Goal: Transaction & Acquisition: Purchase product/service

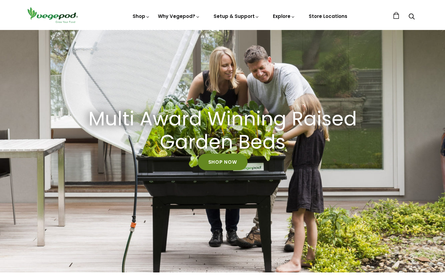
click at [215, 164] on link "Shop Now" at bounding box center [223, 162] width 50 height 17
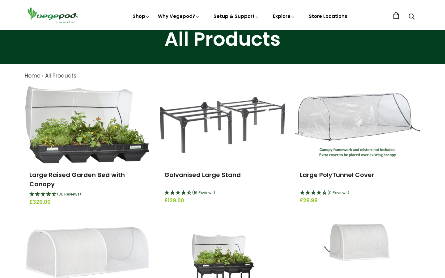
scroll to position [31, 0]
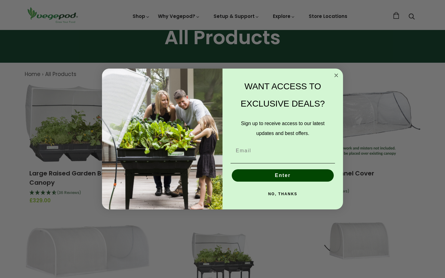
click at [336, 75] on icon "Close dialog" at bounding box center [335, 75] width 3 height 3
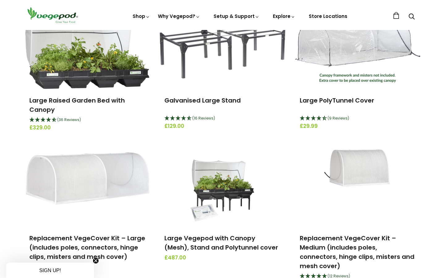
scroll to position [108, 0]
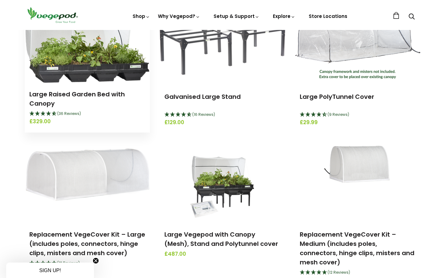
click at [109, 72] on img at bounding box center [86, 44] width 123 height 77
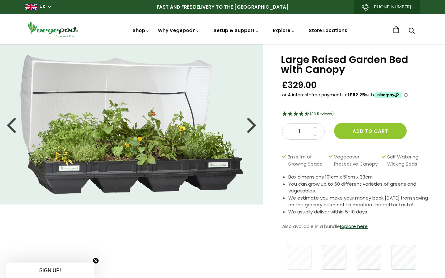
click at [254, 125] on div at bounding box center [252, 125] width 10 height 28
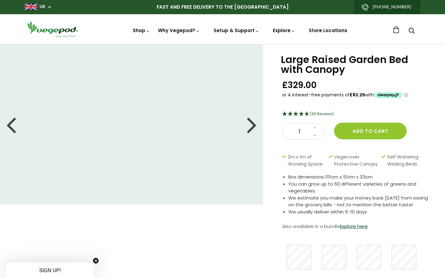
click at [254, 125] on div at bounding box center [252, 125] width 10 height 28
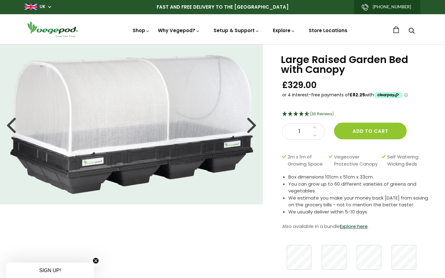
click at [254, 125] on div at bounding box center [252, 125] width 10 height 28
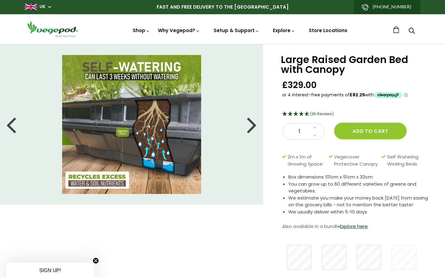
click at [254, 126] on div at bounding box center [252, 125] width 10 height 28
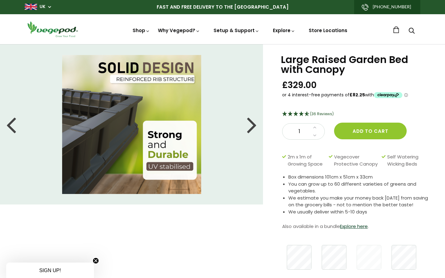
click at [254, 126] on div at bounding box center [252, 125] width 10 height 28
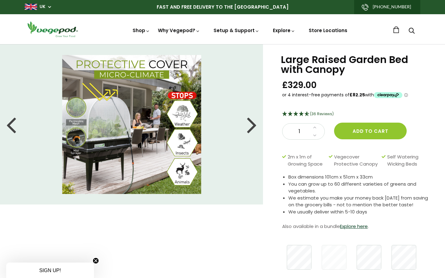
click at [254, 126] on div at bounding box center [252, 125] width 10 height 28
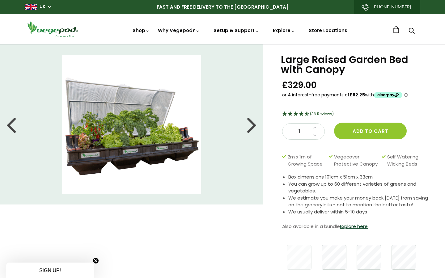
click at [254, 126] on div at bounding box center [252, 125] width 10 height 28
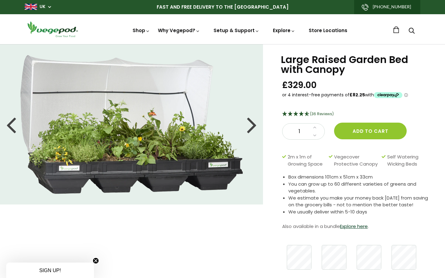
click at [254, 126] on div at bounding box center [252, 125] width 10 height 28
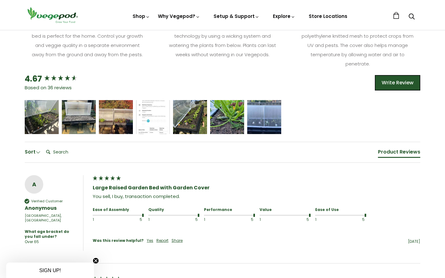
scroll to position [341, 0]
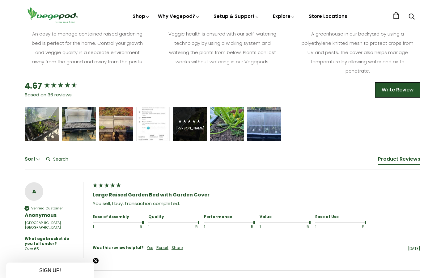
click at [201, 127] on div "David Harrison" at bounding box center [190, 128] width 28 height 5
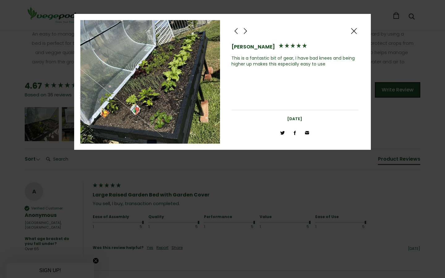
click at [247, 30] on span at bounding box center [244, 31] width 7 height 8
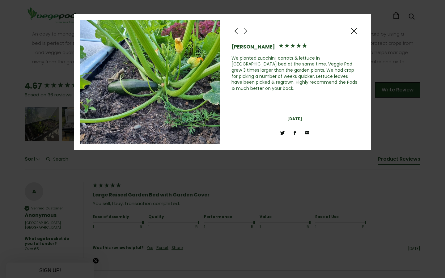
click at [247, 30] on span at bounding box center [244, 31] width 7 height 8
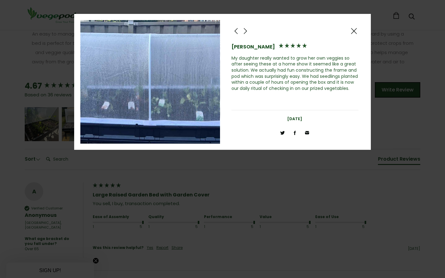
click at [247, 30] on span at bounding box center [244, 31] width 7 height 8
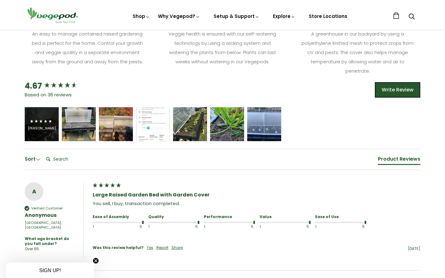
click at [51, 125] on div "Mark Williams" at bounding box center [42, 124] width 28 height 13
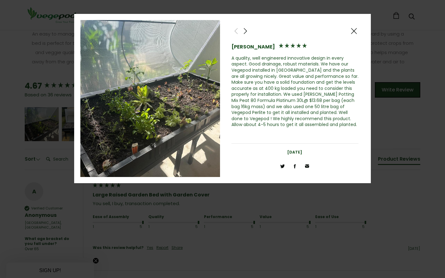
click at [354, 31] on span at bounding box center [353, 31] width 7 height 8
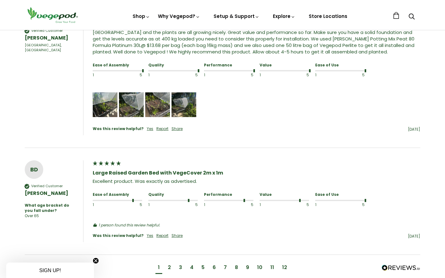
scroll to position [621, 0]
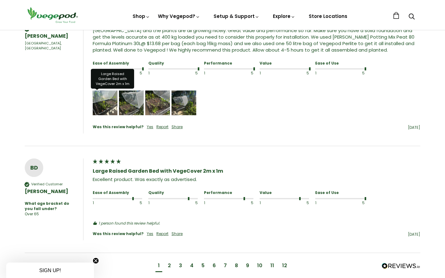
click at [101, 97] on img "Media uploaded by this customer." at bounding box center [105, 102] width 25 height 25
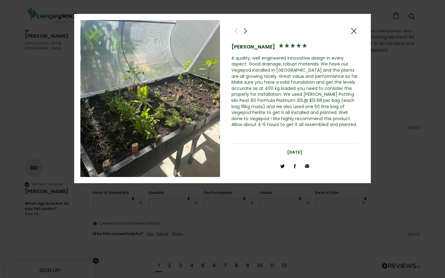
click at [248, 32] on span at bounding box center [244, 31] width 7 height 8
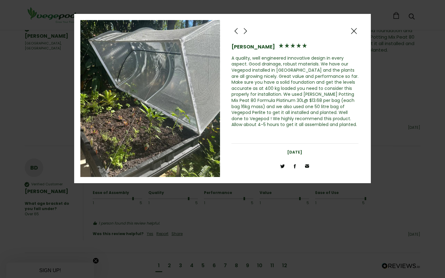
click at [248, 32] on span at bounding box center [244, 31] width 7 height 8
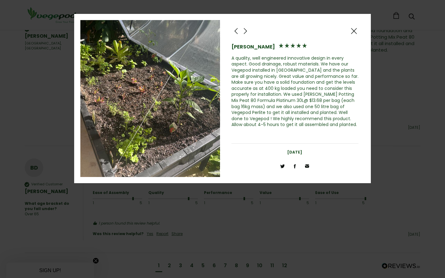
click at [248, 32] on span at bounding box center [244, 31] width 7 height 8
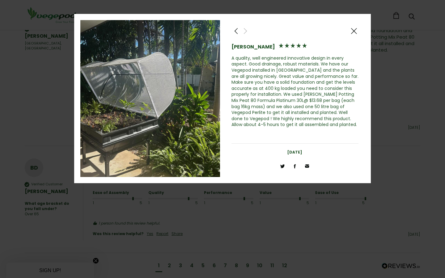
click at [248, 32] on span at bounding box center [244, 31] width 7 height 8
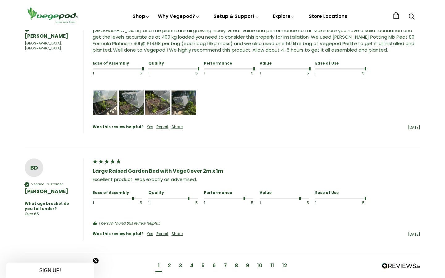
scroll to position [326, 0]
